Goal: Navigation & Orientation: Find specific page/section

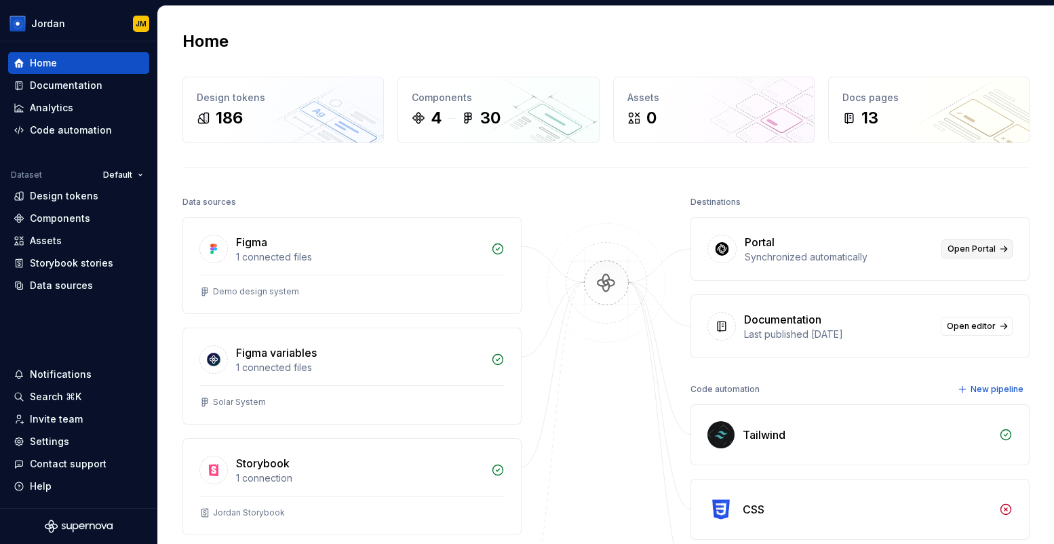
click at [961, 247] on span "Open Portal" at bounding box center [971, 248] width 48 height 11
click at [70, 440] on div "Settings" at bounding box center [79, 442] width 130 height 14
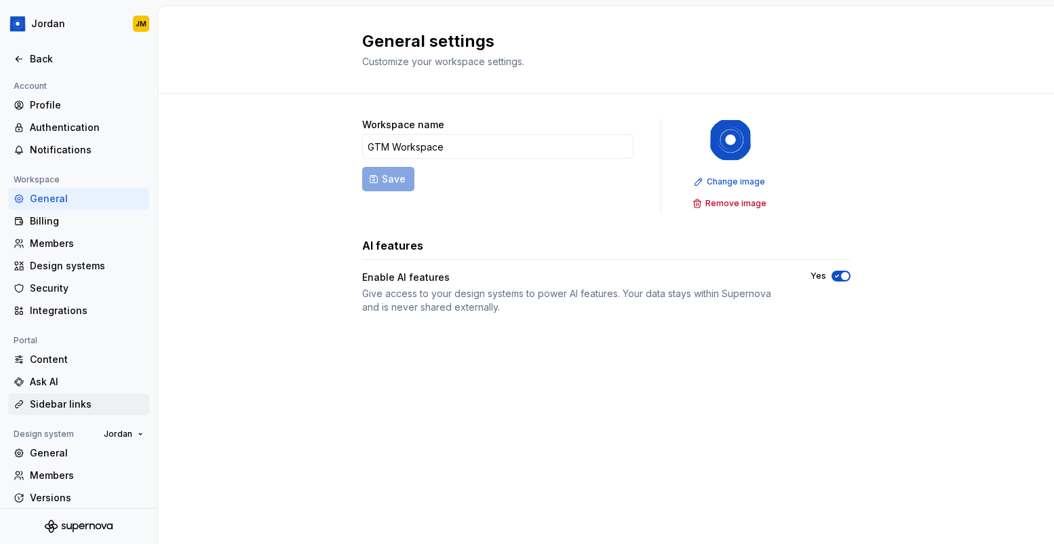
scroll to position [8, 0]
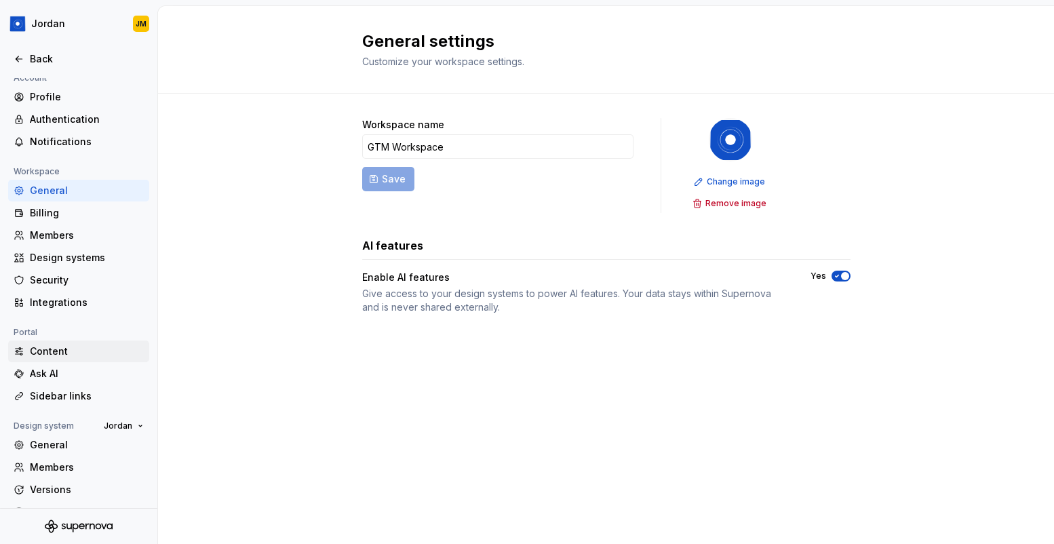
click at [60, 353] on div "Content" at bounding box center [87, 351] width 114 height 14
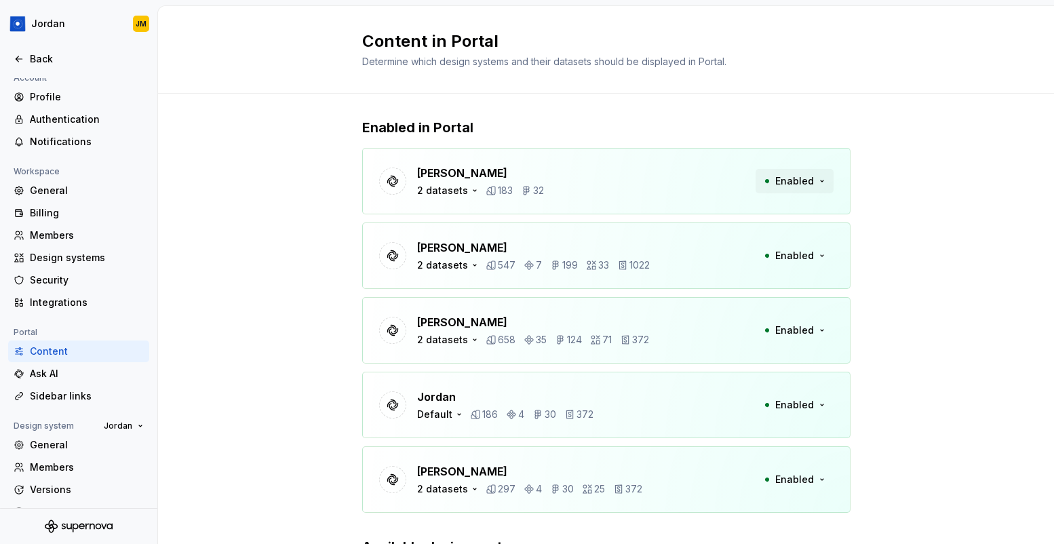
click at [806, 182] on span "Enabled" at bounding box center [794, 181] width 39 height 14
click at [650, 179] on div "[PERSON_NAME] 2 datasets 183 32 Enabled" at bounding box center [606, 181] width 488 height 66
click at [458, 190] on div "2 datasets" at bounding box center [442, 191] width 51 height 14
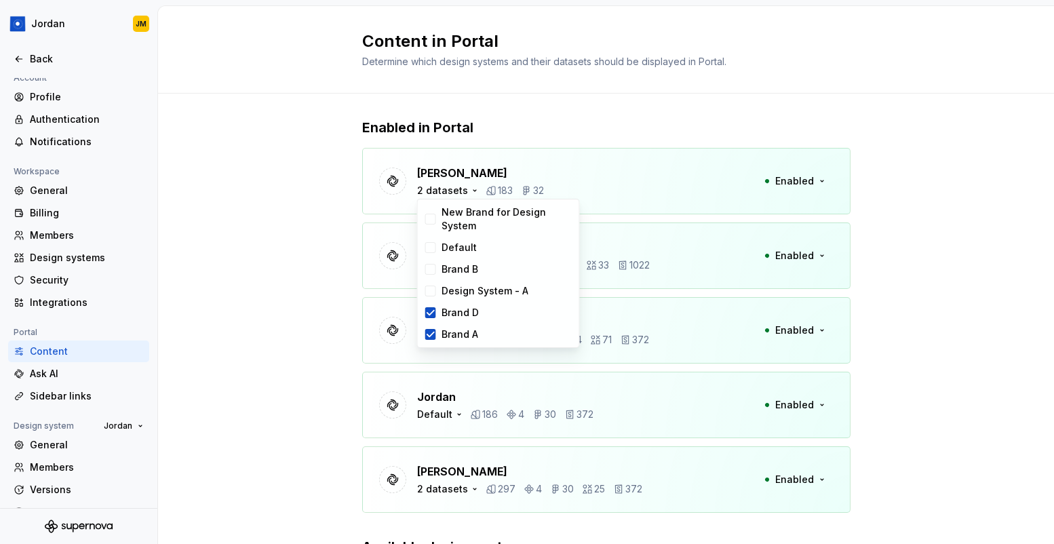
click at [351, 222] on div "Enabled in Portal [PERSON_NAME] 2 datasets 183 32 Enabled [PERSON_NAME] 2 datas…" at bounding box center [606, 387] width 896 height 586
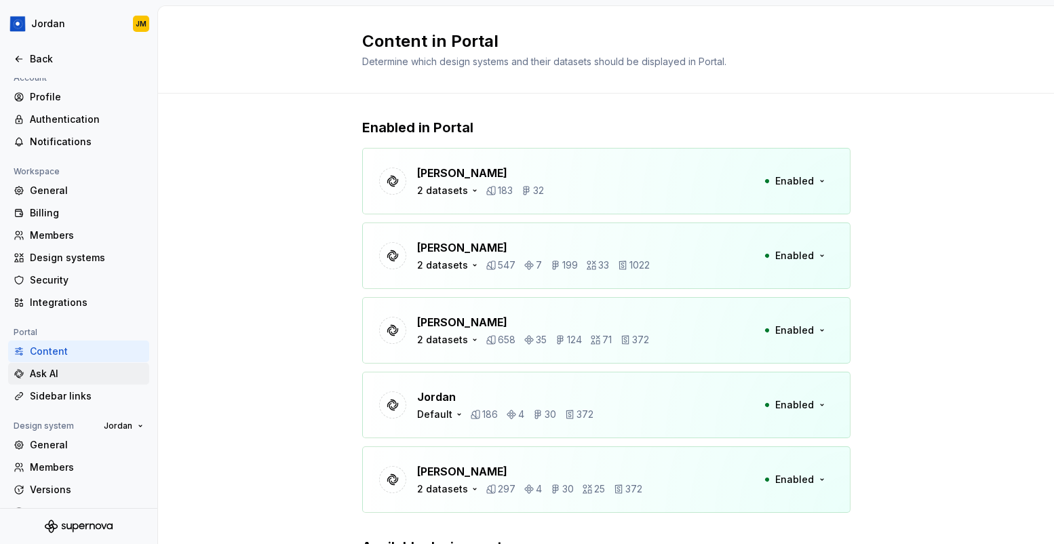
click at [79, 372] on div "Ask AI" at bounding box center [87, 374] width 114 height 14
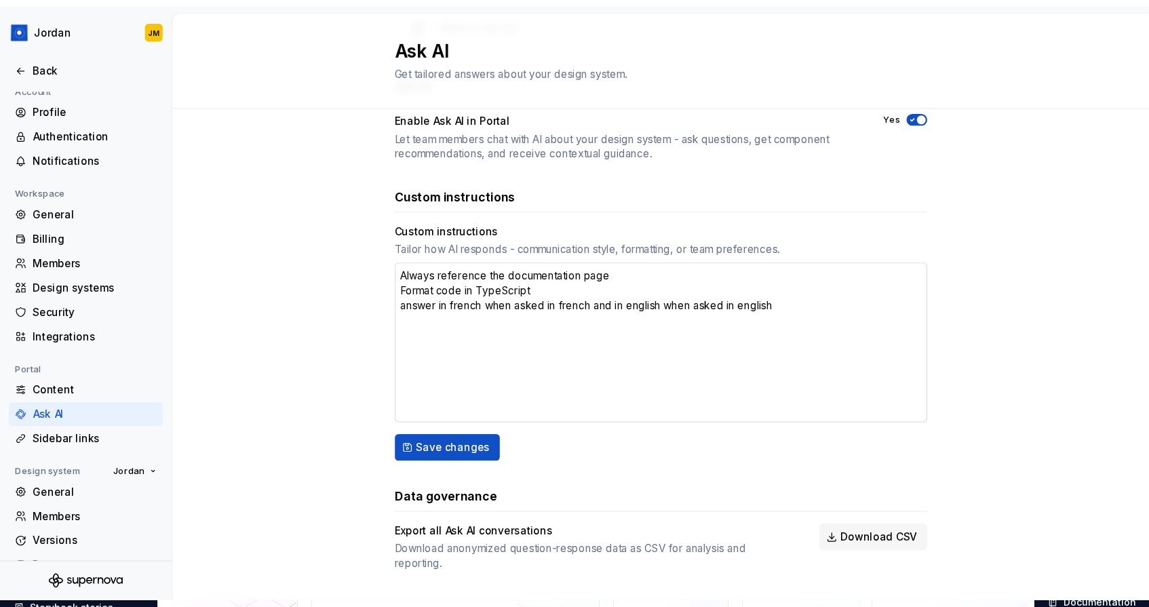
scroll to position [131, 0]
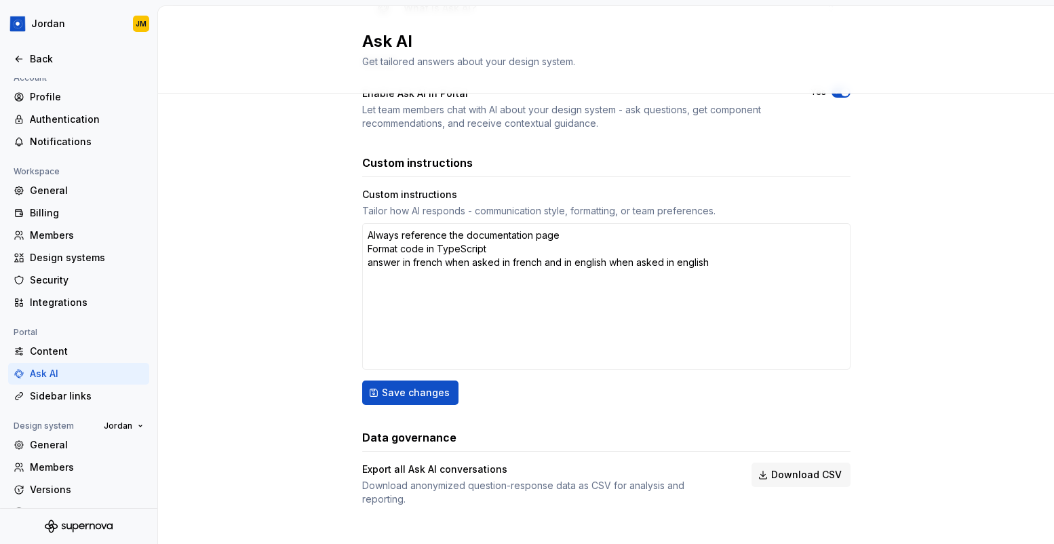
type textarea "*"
click at [86, 395] on div "Sidebar links" at bounding box center [87, 396] width 114 height 14
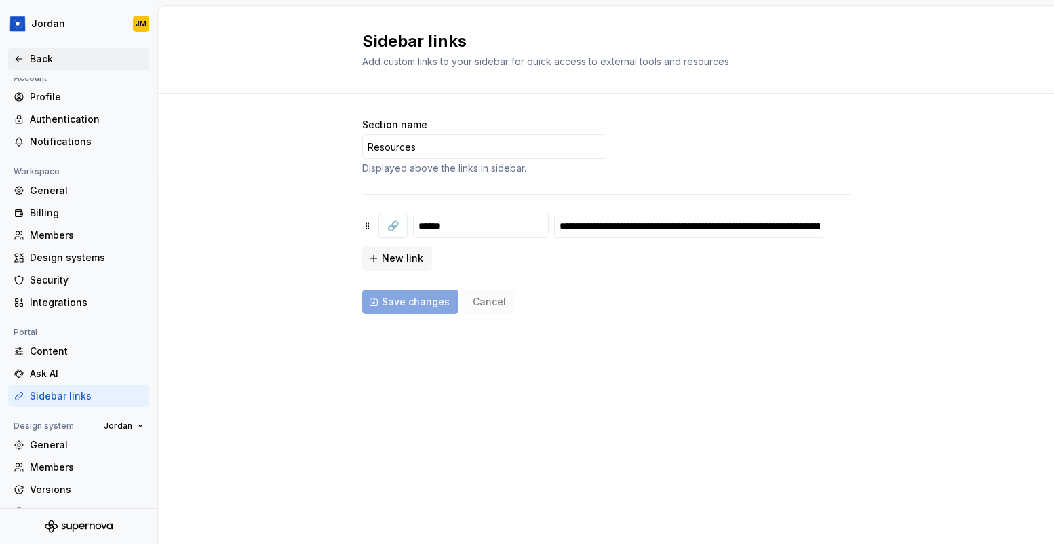
click at [39, 60] on div "Back" at bounding box center [87, 59] width 114 height 14
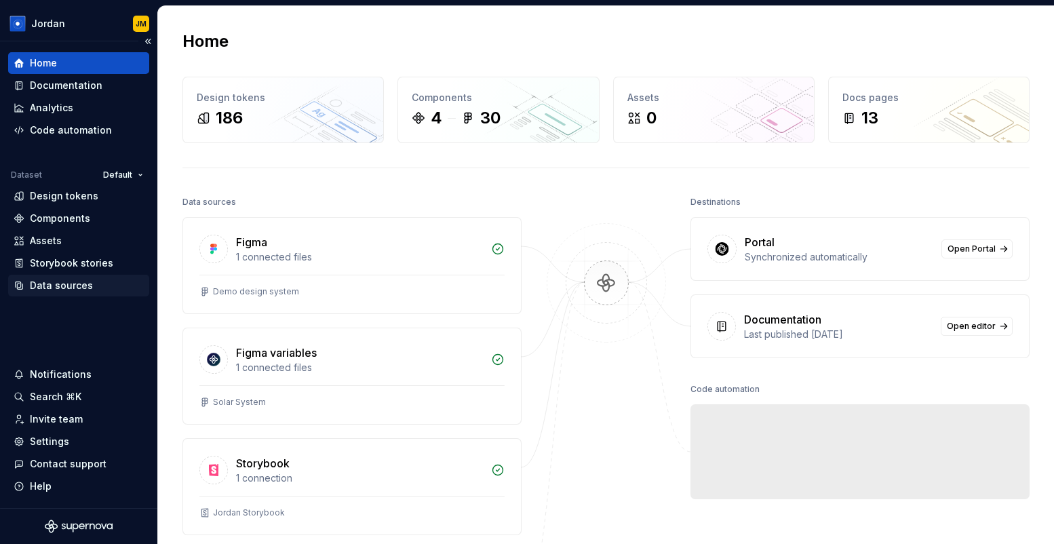
click at [64, 279] on div "Data sources" at bounding box center [61, 286] width 63 height 14
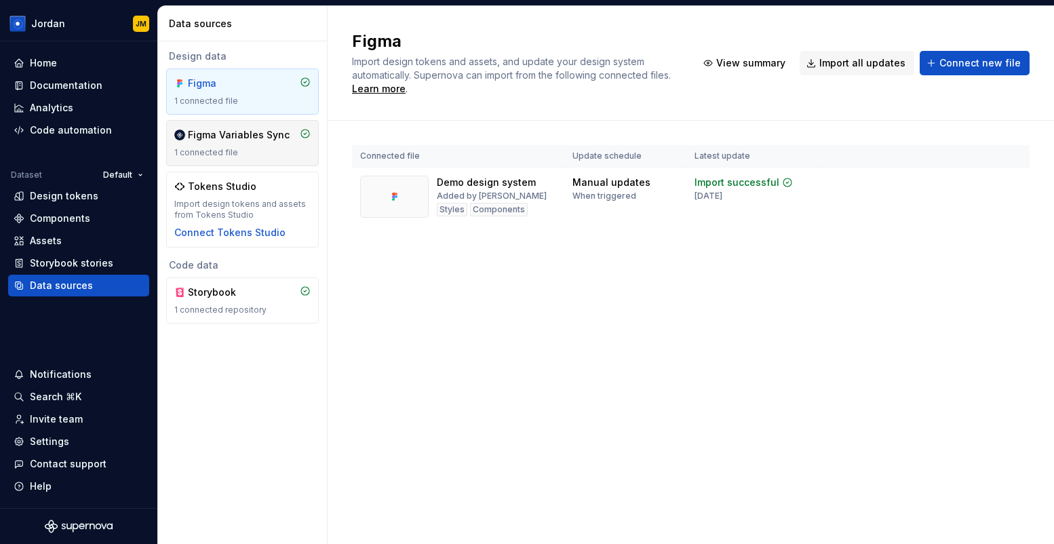
click at [219, 139] on div "Figma Variables Sync" at bounding box center [239, 135] width 102 height 14
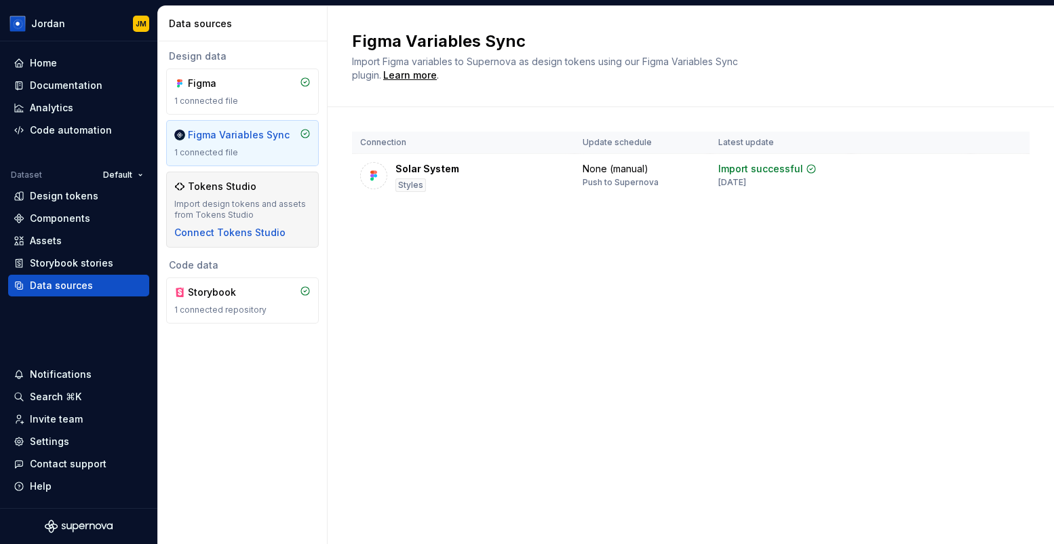
click at [264, 191] on div "Tokens Studio" at bounding box center [242, 187] width 136 height 14
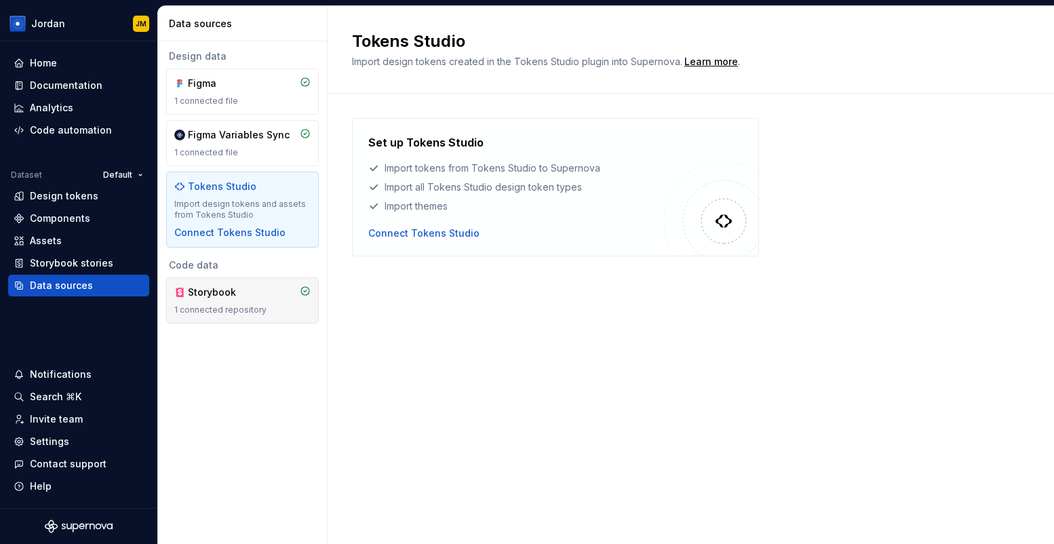
click at [237, 285] on div "Storybook" at bounding box center [220, 292] width 65 height 14
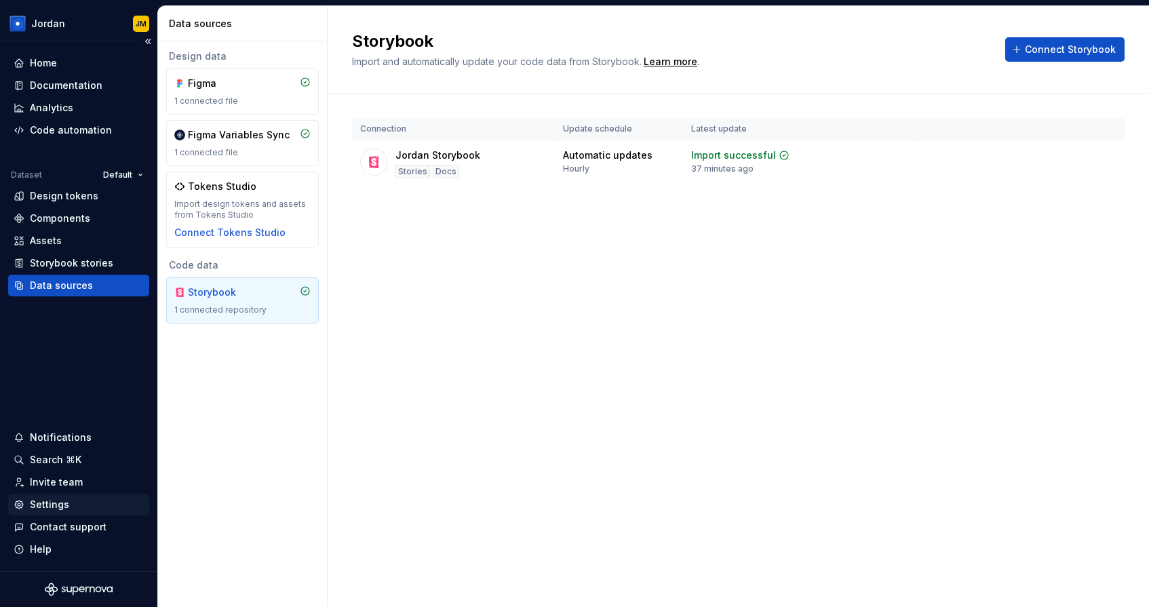
click at [68, 503] on div "Settings" at bounding box center [79, 505] width 130 height 14
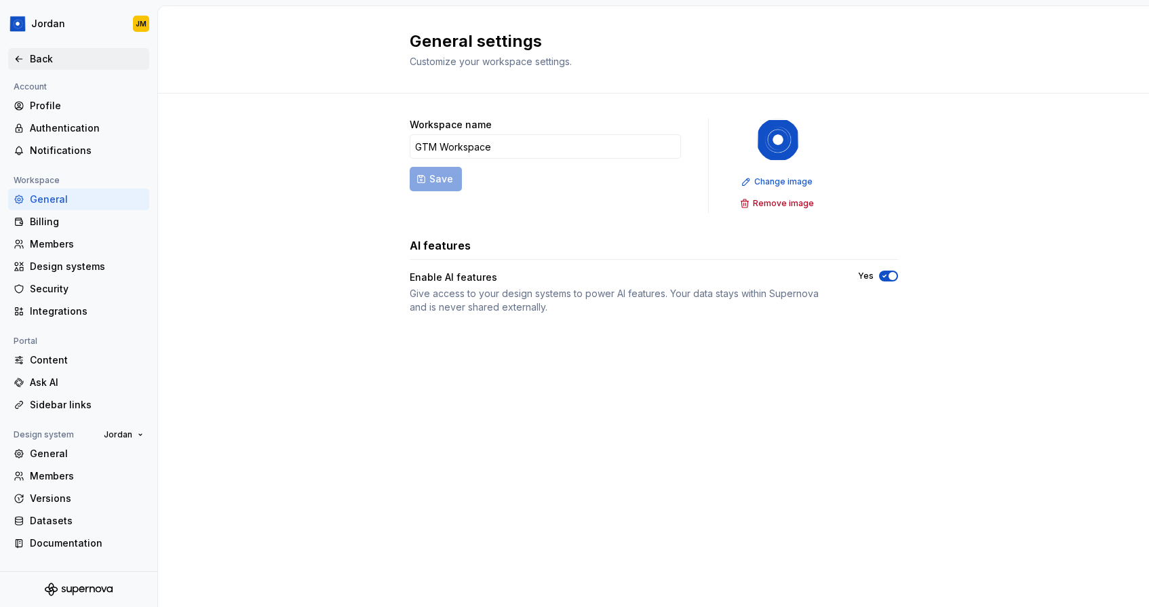
click at [64, 64] on div "Back" at bounding box center [87, 59] width 114 height 14
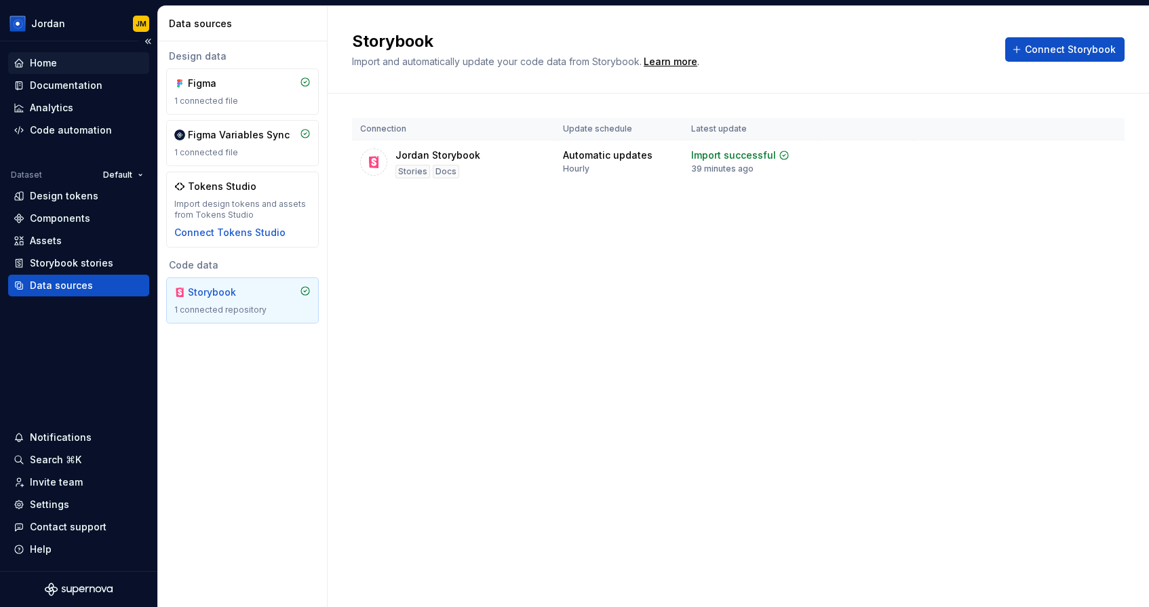
click at [71, 64] on div "Home" at bounding box center [79, 63] width 130 height 14
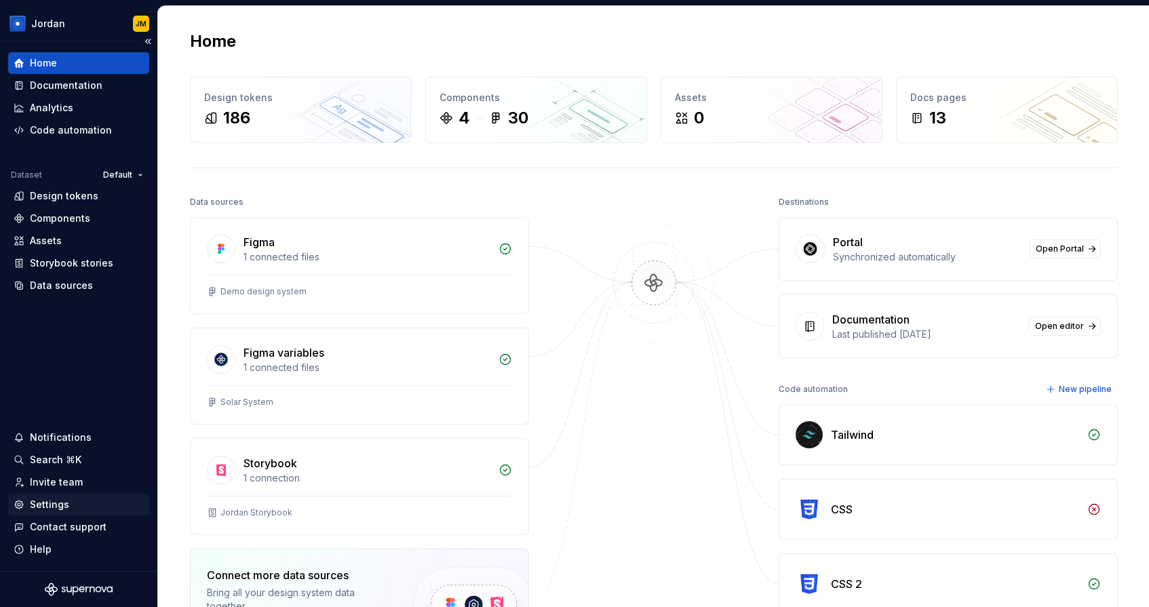
click at [60, 504] on div "Settings" at bounding box center [49, 505] width 39 height 14
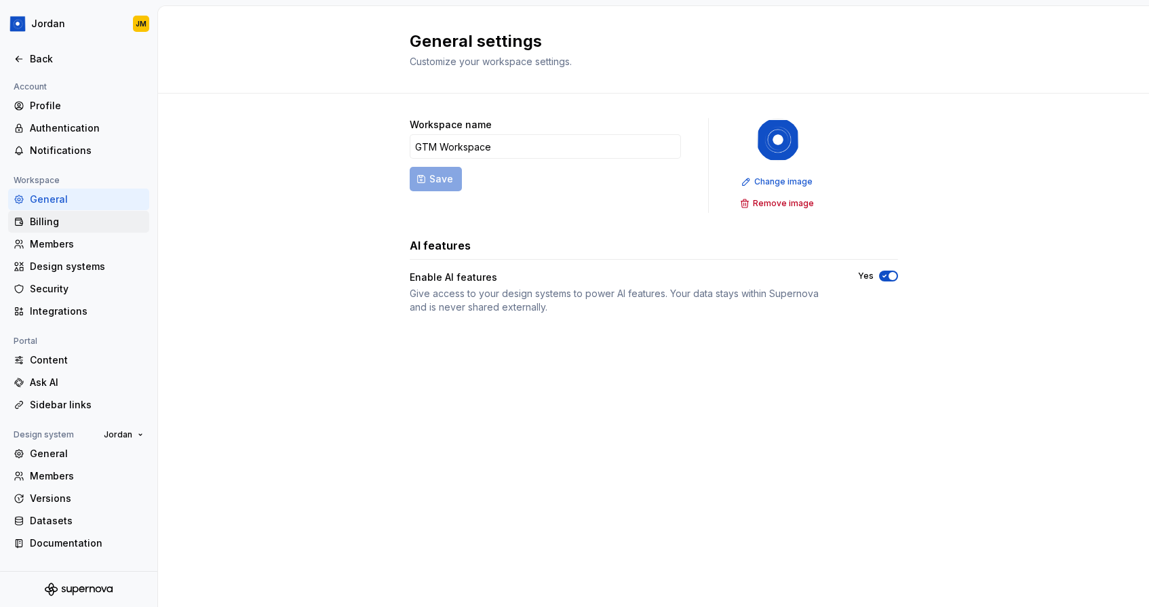
click at [68, 222] on div "Billing" at bounding box center [87, 222] width 114 height 14
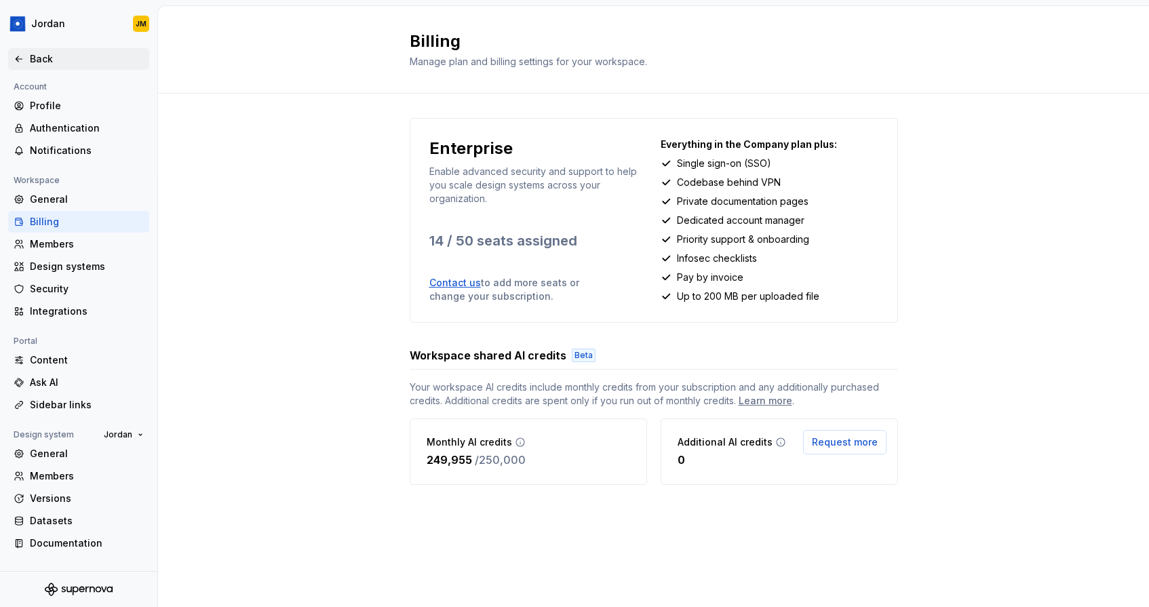
click at [81, 58] on div "Back" at bounding box center [87, 59] width 114 height 14
